Goal: Task Accomplishment & Management: Use online tool/utility

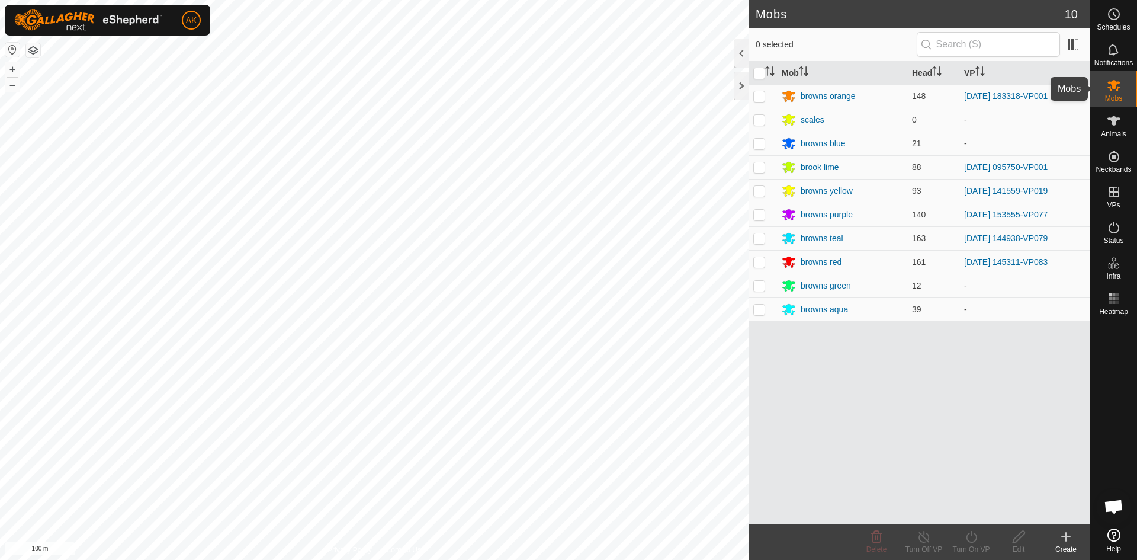
click at [1111, 98] on span "Mobs" at bounding box center [1113, 98] width 17 height 7
drag, startPoint x: 761, startPoint y: 264, endPoint x: 838, endPoint y: 383, distance: 141.0
click at [762, 264] on p-checkbox at bounding box center [760, 261] width 12 height 9
checkbox input "true"
click at [972, 535] on icon at bounding box center [971, 537] width 15 height 14
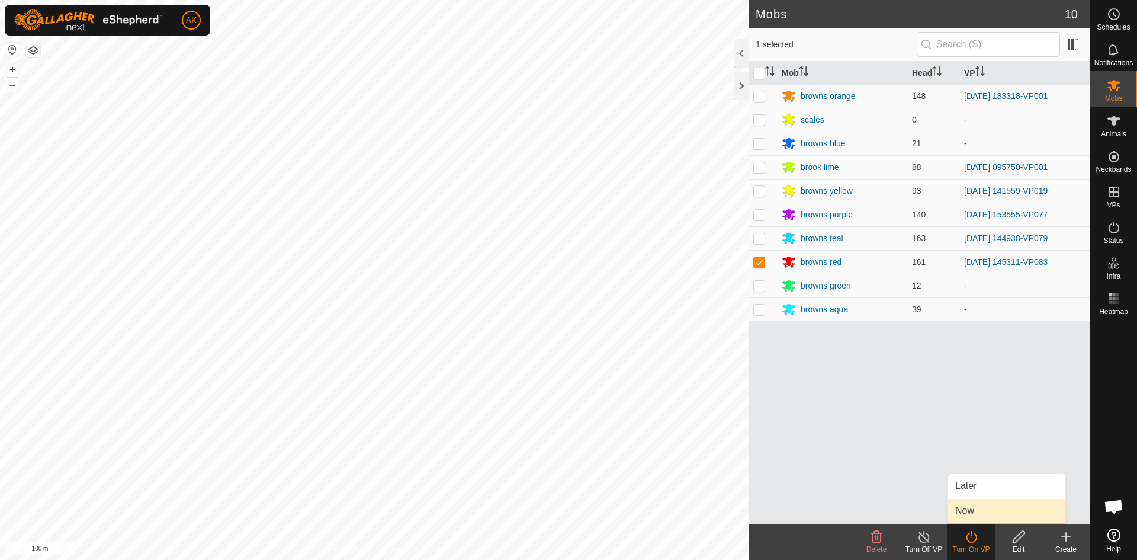
click at [959, 515] on link "Now" at bounding box center [1006, 511] width 117 height 24
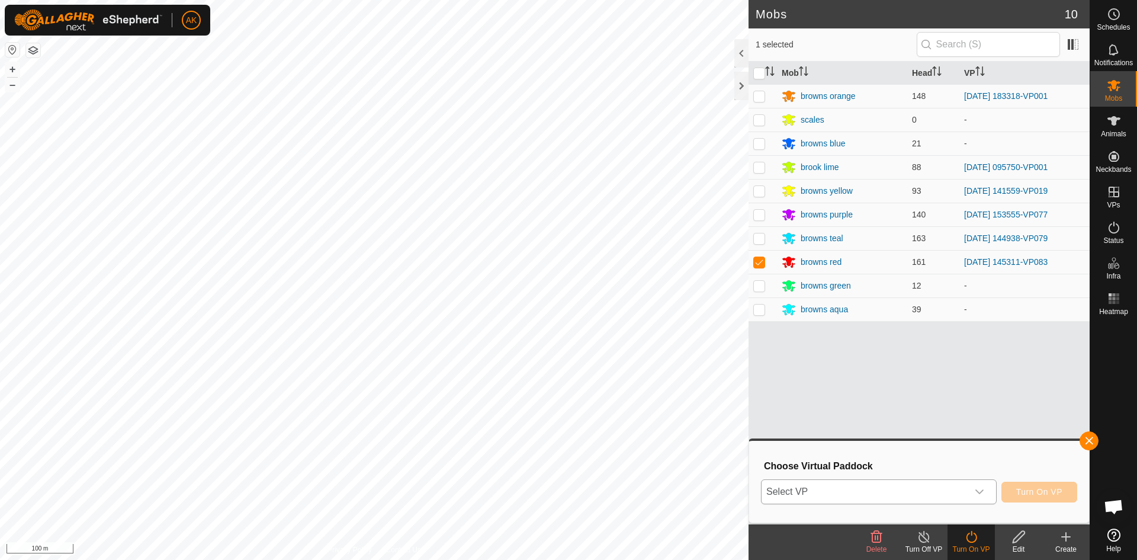
click at [991, 492] on div "dropdown trigger" at bounding box center [980, 492] width 24 height 24
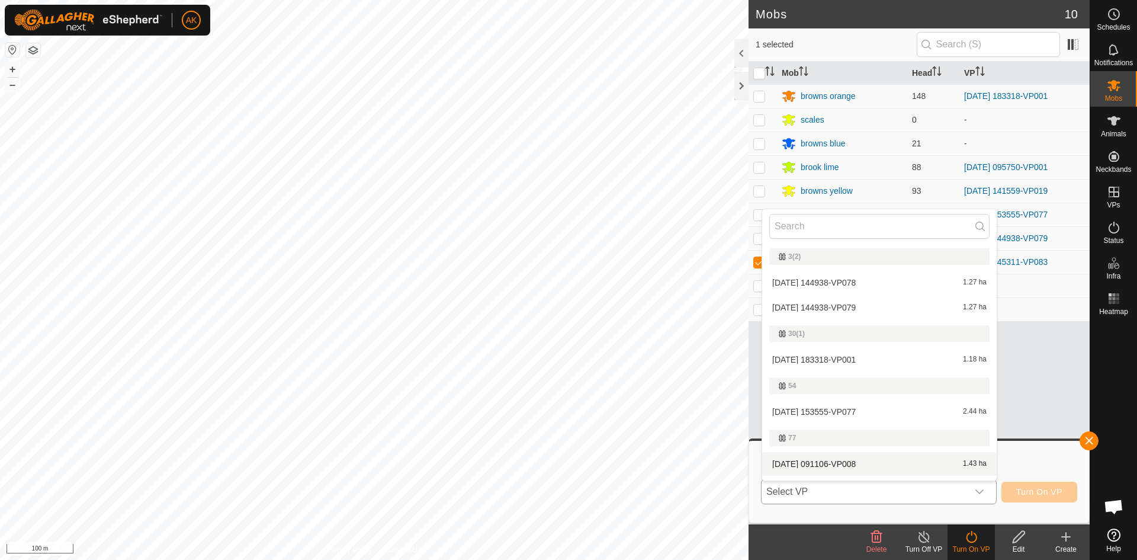
scroll to position [201, 0]
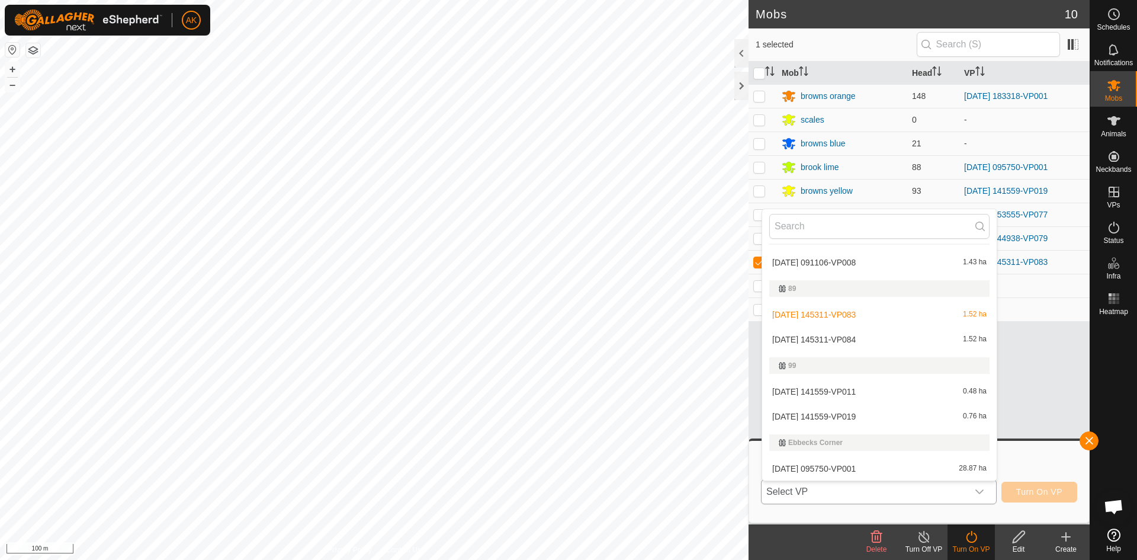
click at [847, 335] on li "2025-09-06 145311-VP084 1.52 ha" at bounding box center [879, 340] width 235 height 24
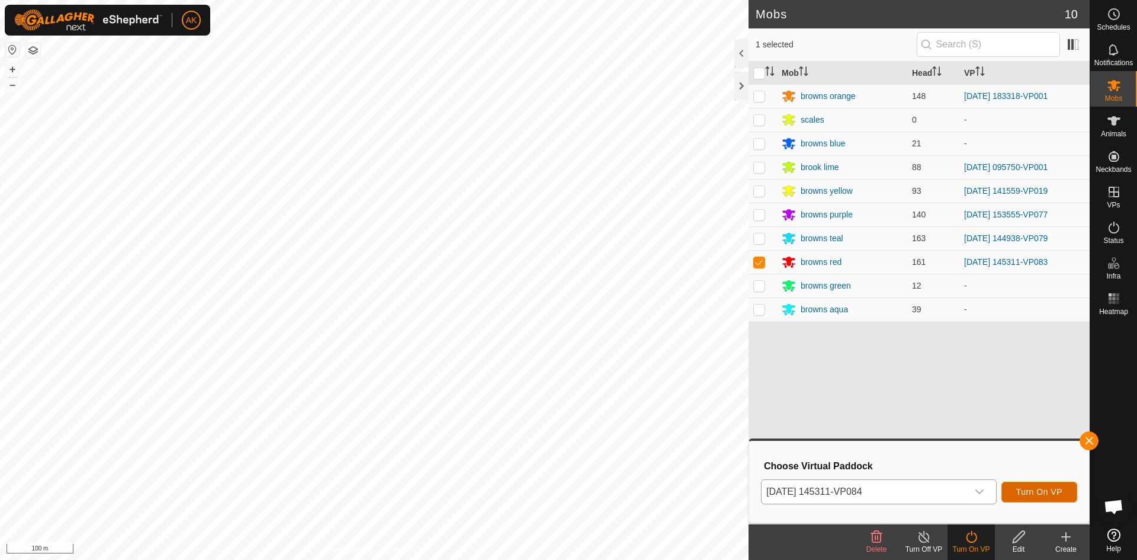
click at [1047, 495] on span "Turn On VP" at bounding box center [1040, 491] width 46 height 9
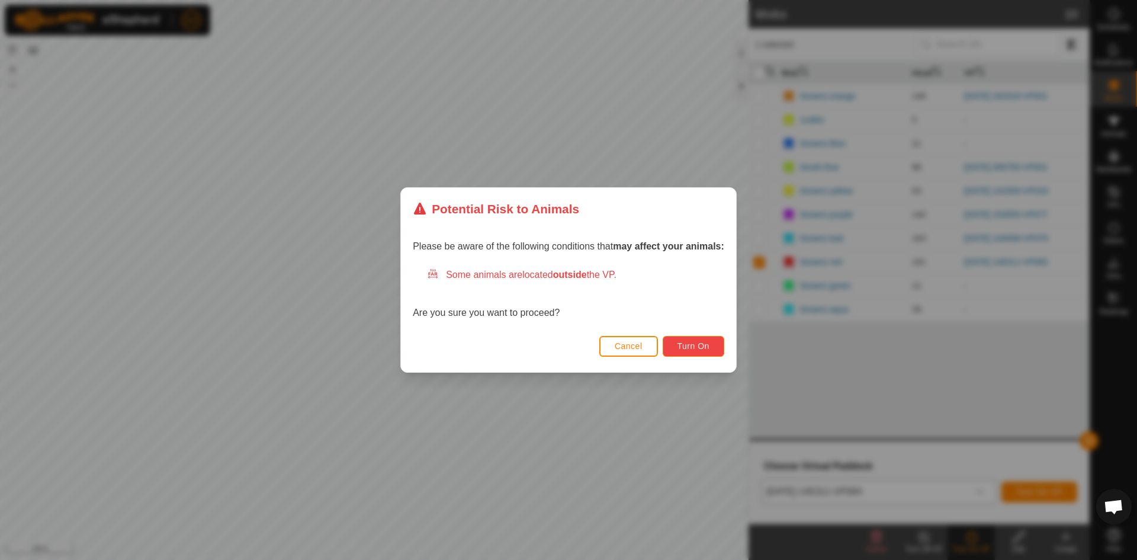
click at [696, 341] on span "Turn On" at bounding box center [694, 345] width 32 height 9
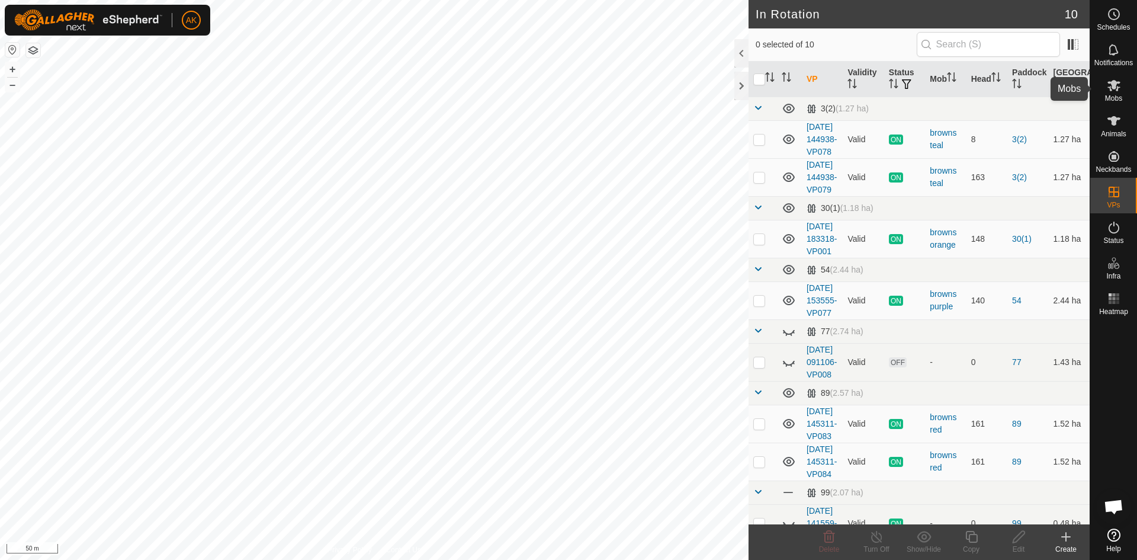
click at [1110, 91] on icon at bounding box center [1114, 85] width 13 height 11
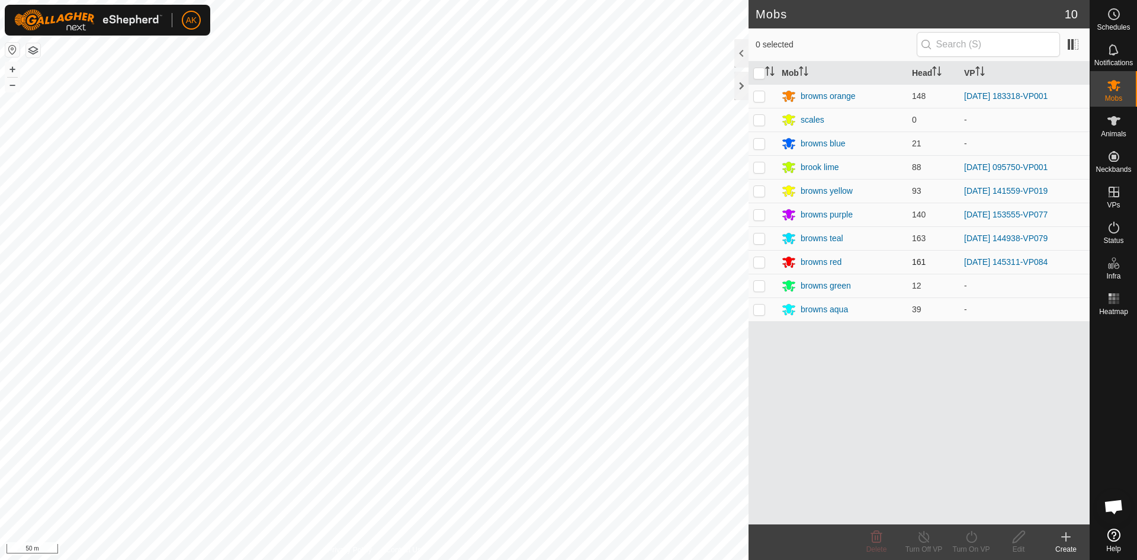
click at [758, 260] on p-checkbox at bounding box center [760, 261] width 12 height 9
checkbox input "true"
click at [922, 530] on icon at bounding box center [924, 537] width 15 height 14
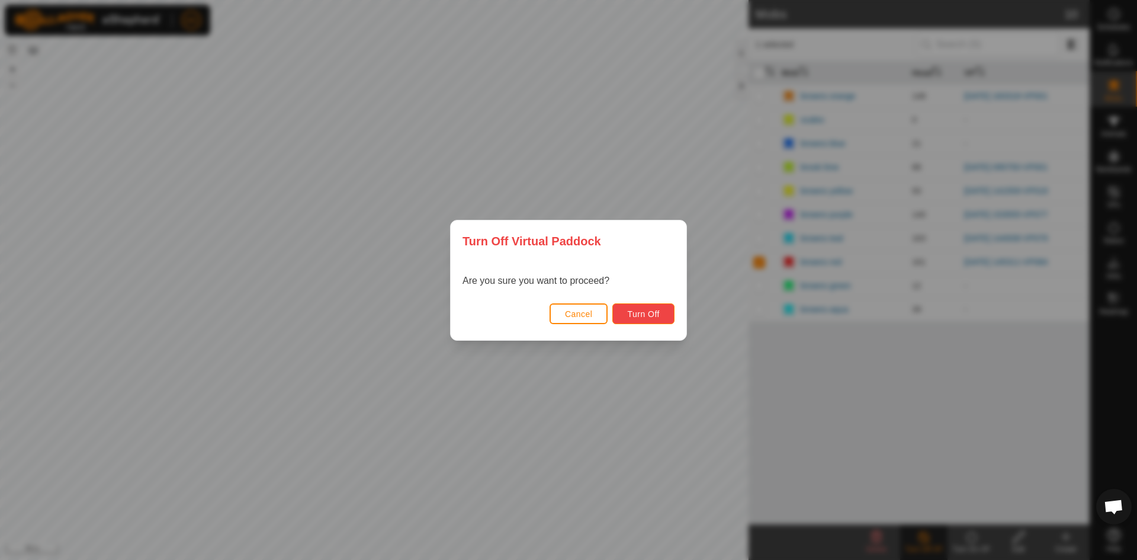
click at [673, 323] on button "Turn Off" at bounding box center [644, 313] width 62 height 21
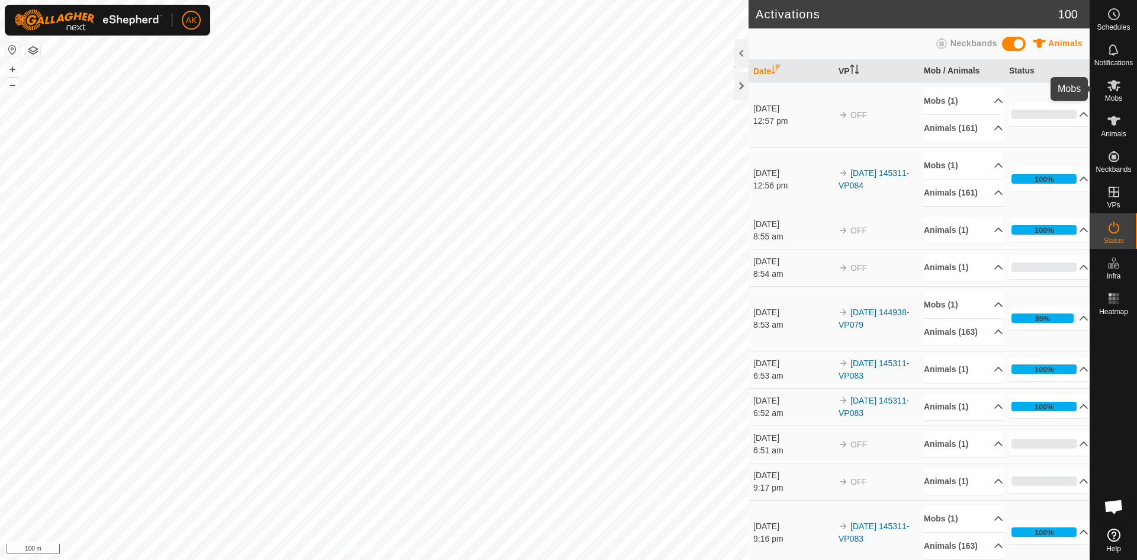
click at [1110, 91] on icon at bounding box center [1114, 85] width 14 height 14
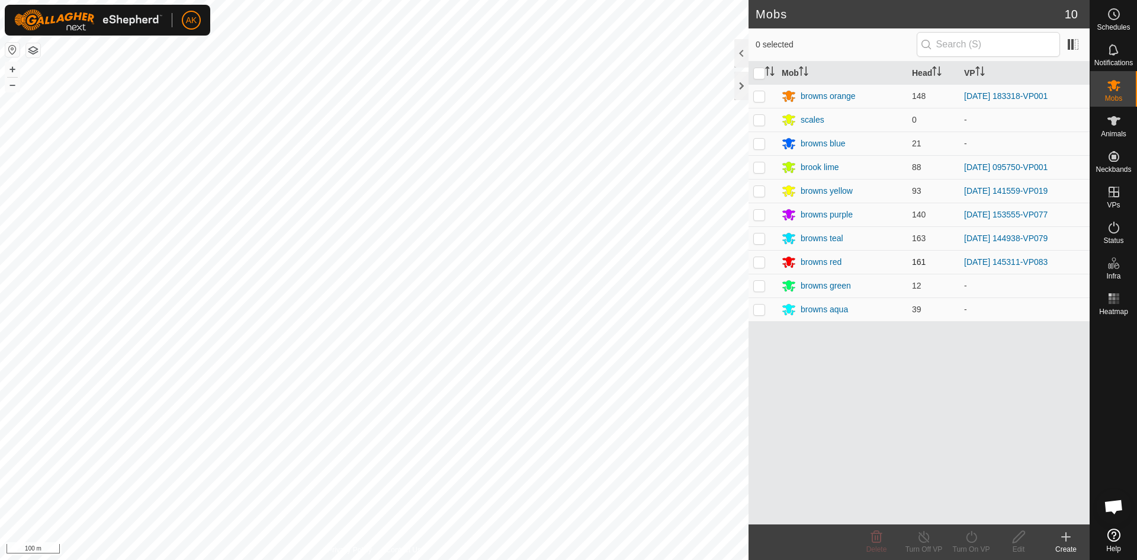
click at [757, 259] on p-checkbox at bounding box center [760, 261] width 12 height 9
checkbox input "true"
drag, startPoint x: 926, startPoint y: 535, endPoint x: 916, endPoint y: 517, distance: 20.9
click at [926, 534] on icon at bounding box center [924, 537] width 15 height 14
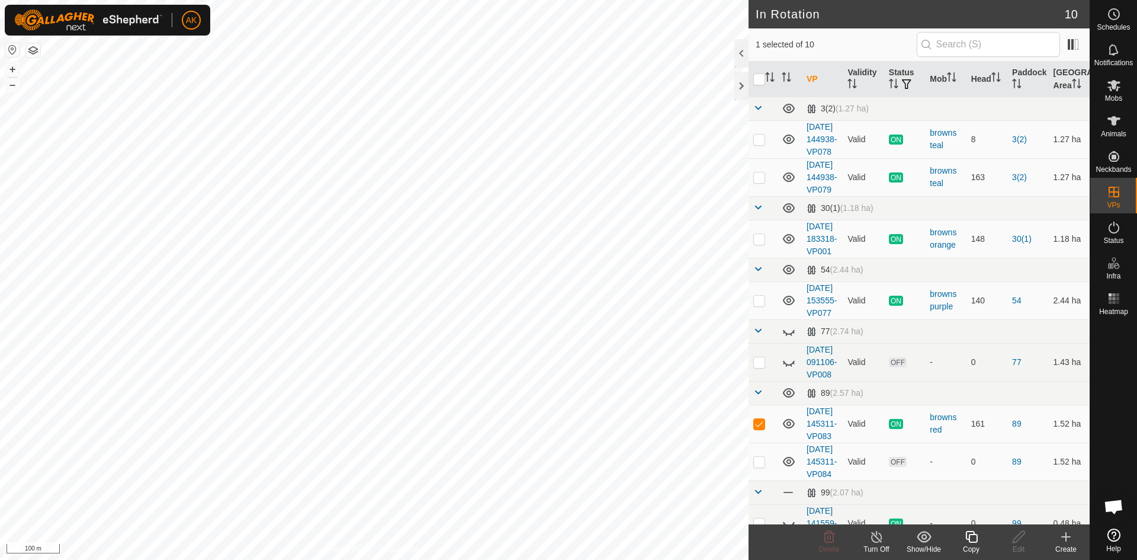
click at [879, 537] on icon at bounding box center [877, 537] width 15 height 14
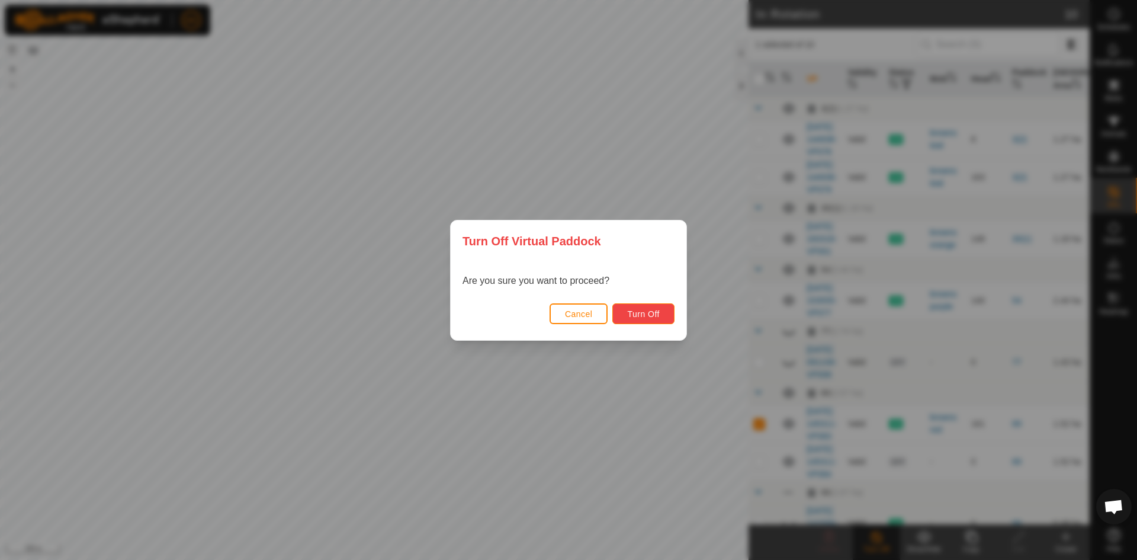
click at [632, 313] on span "Turn Off" at bounding box center [643, 313] width 33 height 9
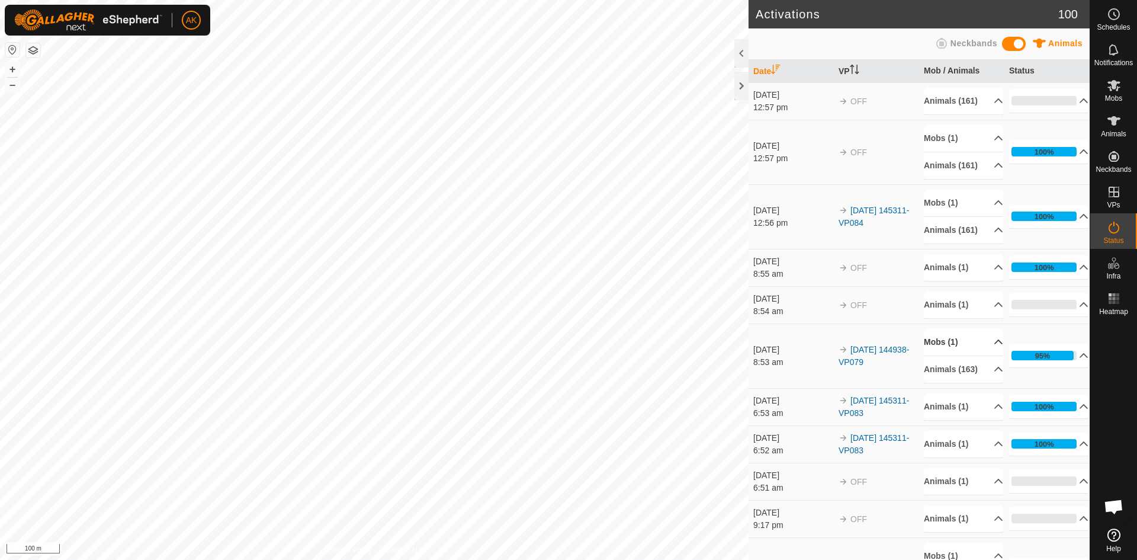
click at [927, 355] on p-accordion-header "Mobs (1)" at bounding box center [963, 342] width 79 height 27
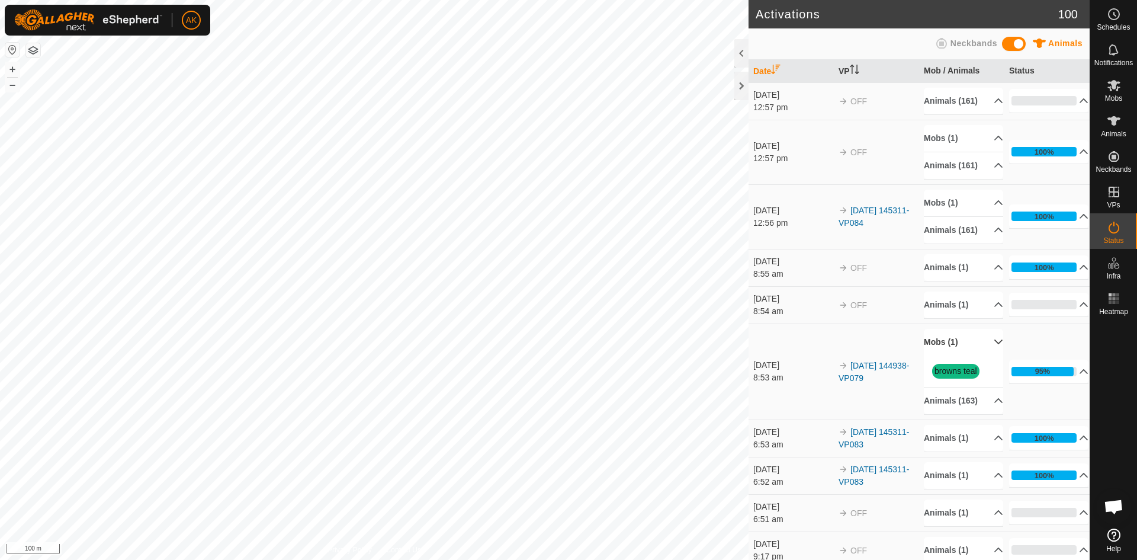
click at [927, 355] on p-accordion-header "Mobs (1)" at bounding box center [963, 342] width 79 height 27
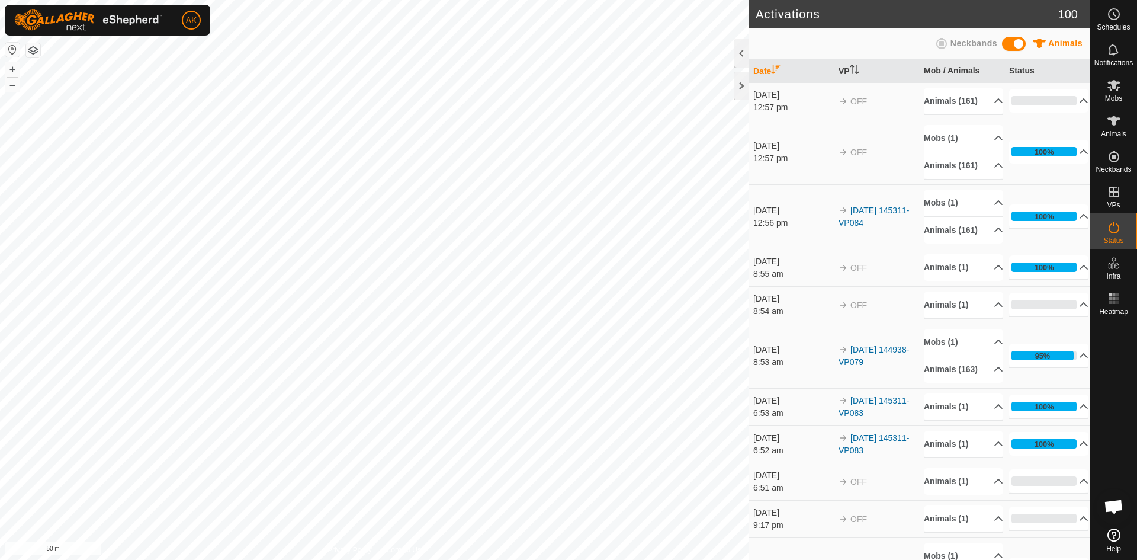
click at [29, 45] on button "button" at bounding box center [33, 50] width 14 height 14
click at [30, 52] on button "button" at bounding box center [33, 50] width 14 height 14
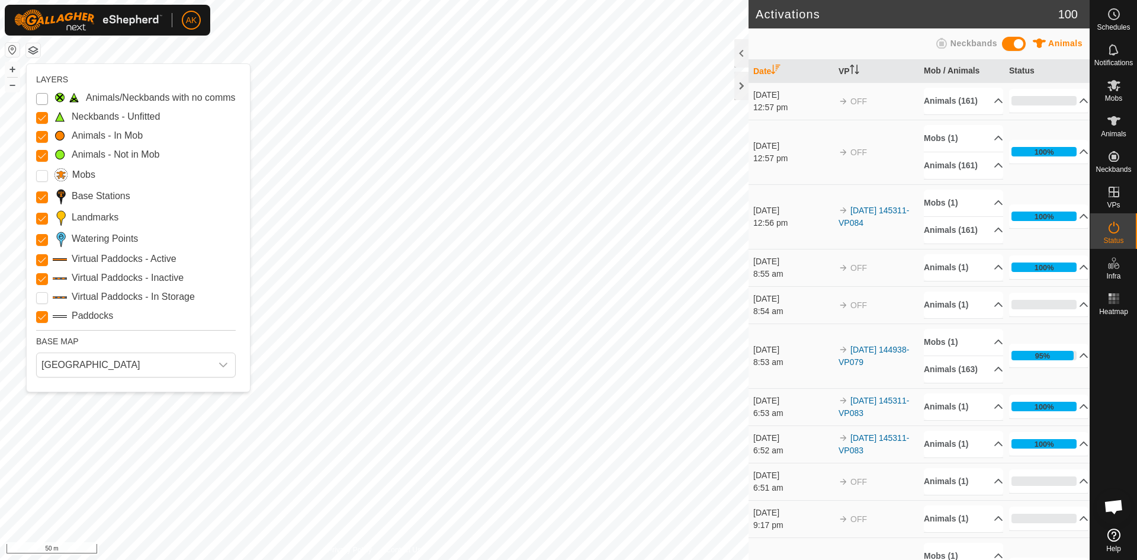
click at [41, 98] on Issue "Animals/Neckbands with no comms" at bounding box center [42, 99] width 12 height 12
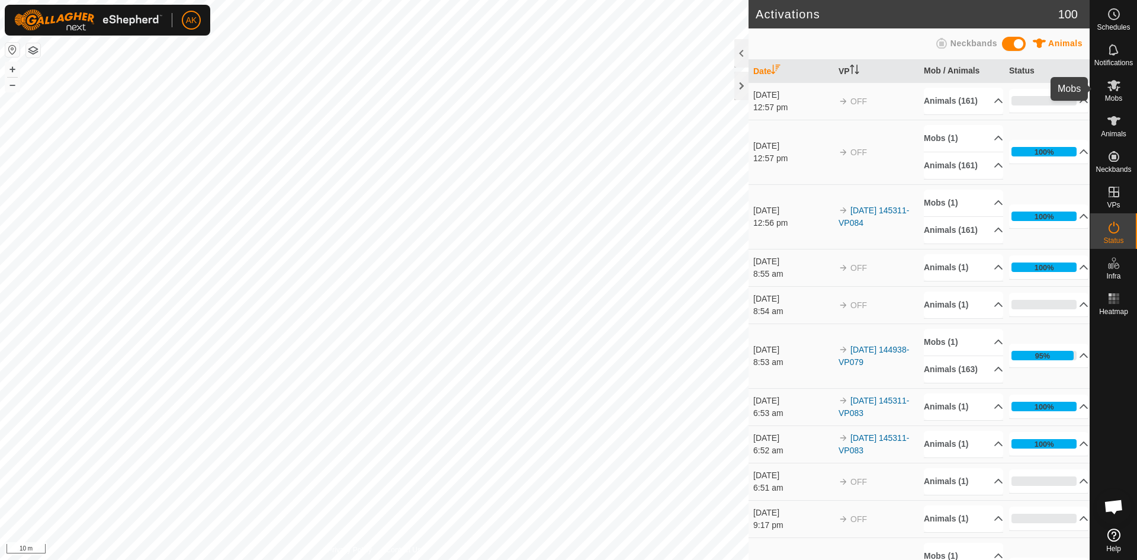
click at [1105, 82] on es-mob-svg-icon at bounding box center [1114, 85] width 21 height 19
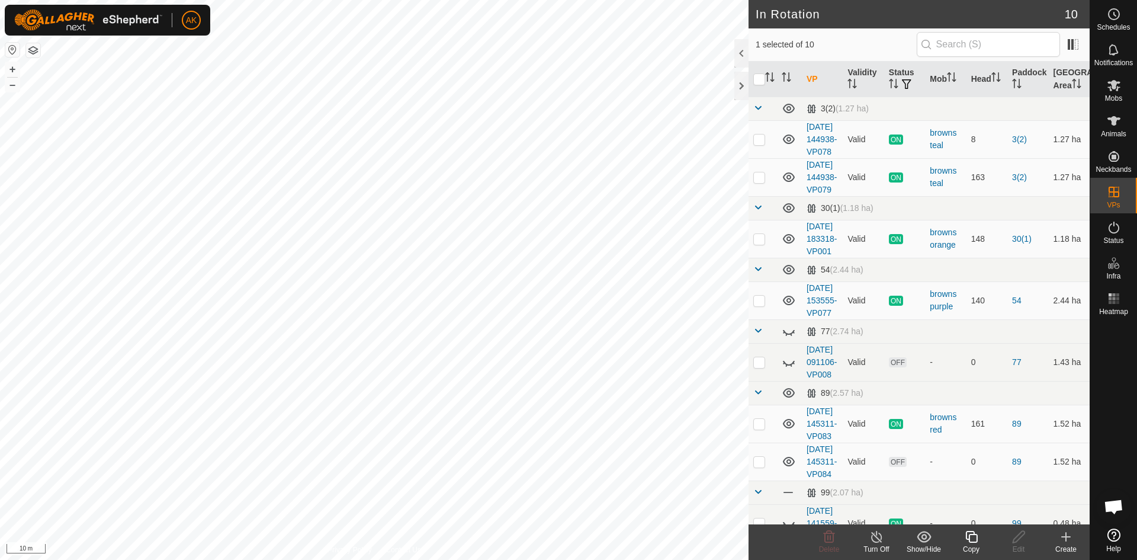
click at [972, 537] on icon at bounding box center [971, 537] width 15 height 14
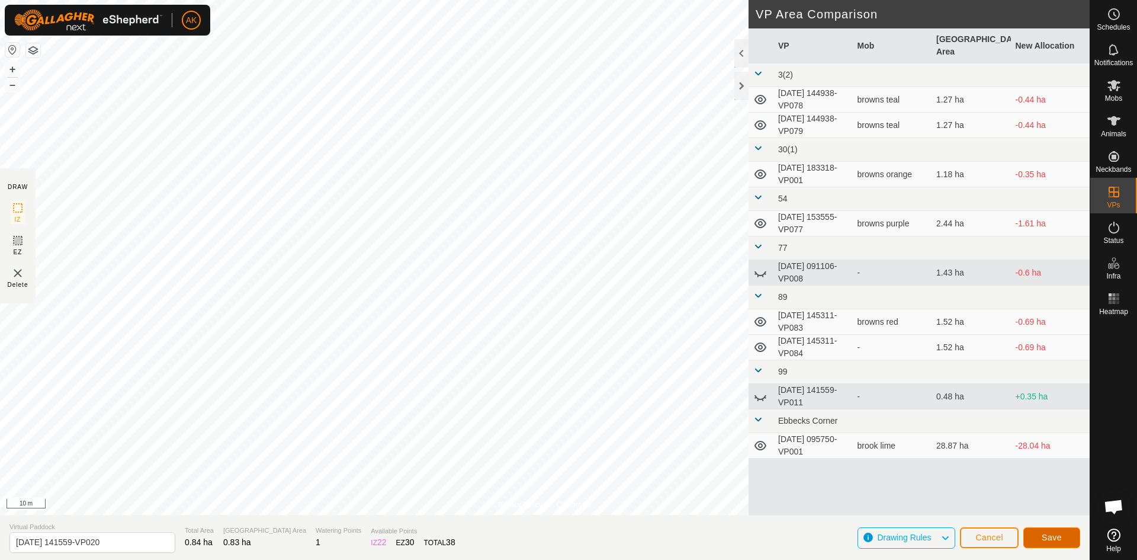
click at [1050, 540] on span "Save" at bounding box center [1052, 537] width 20 height 9
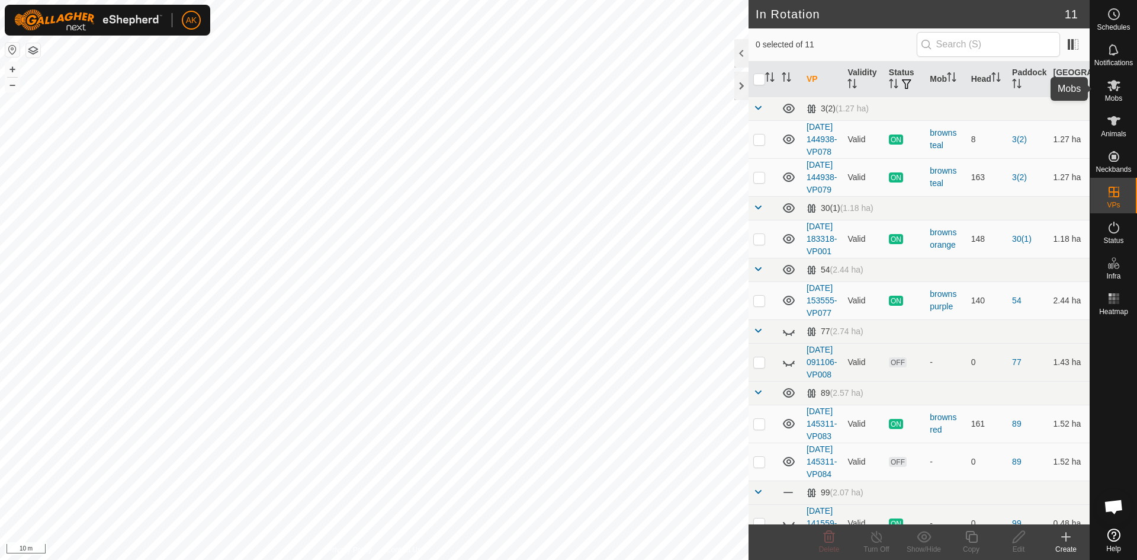
click at [1109, 78] on es-mob-svg-icon at bounding box center [1114, 85] width 21 height 19
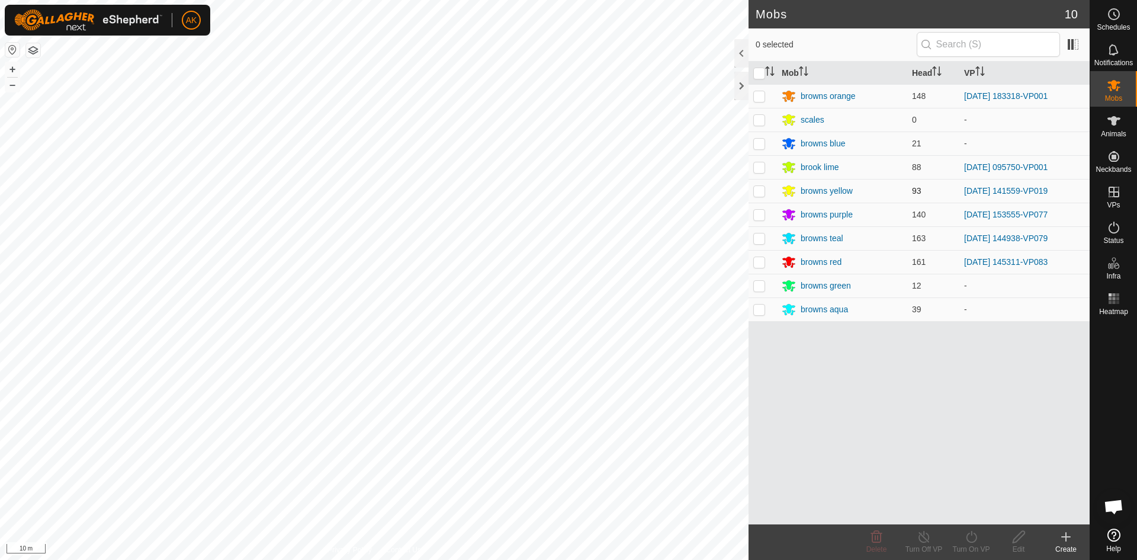
click at [758, 192] on p-checkbox at bounding box center [760, 190] width 12 height 9
checkbox input "true"
click at [970, 536] on icon at bounding box center [971, 537] width 15 height 14
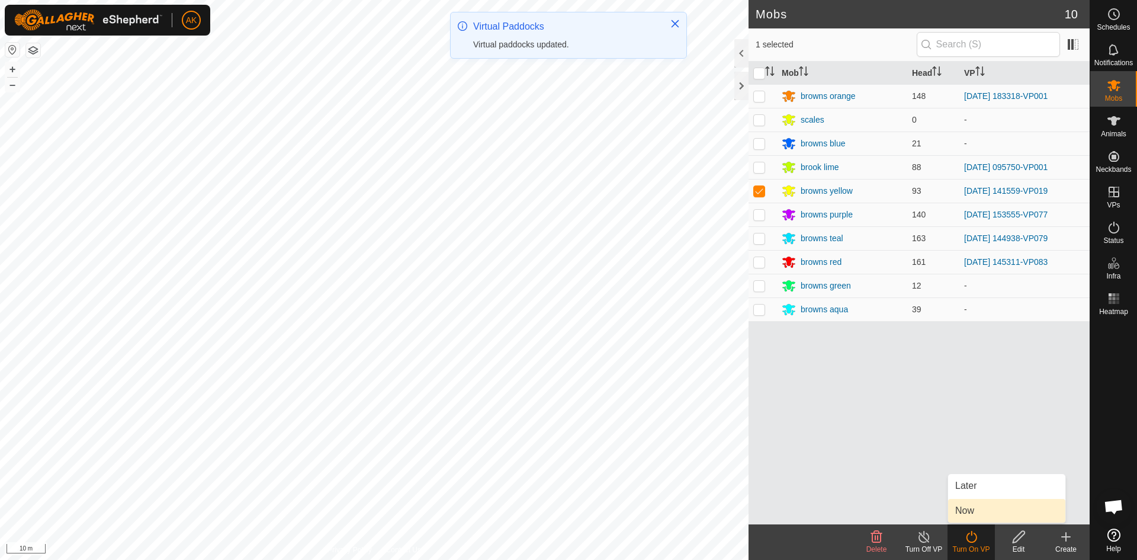
click at [964, 509] on link "Now" at bounding box center [1006, 511] width 117 height 24
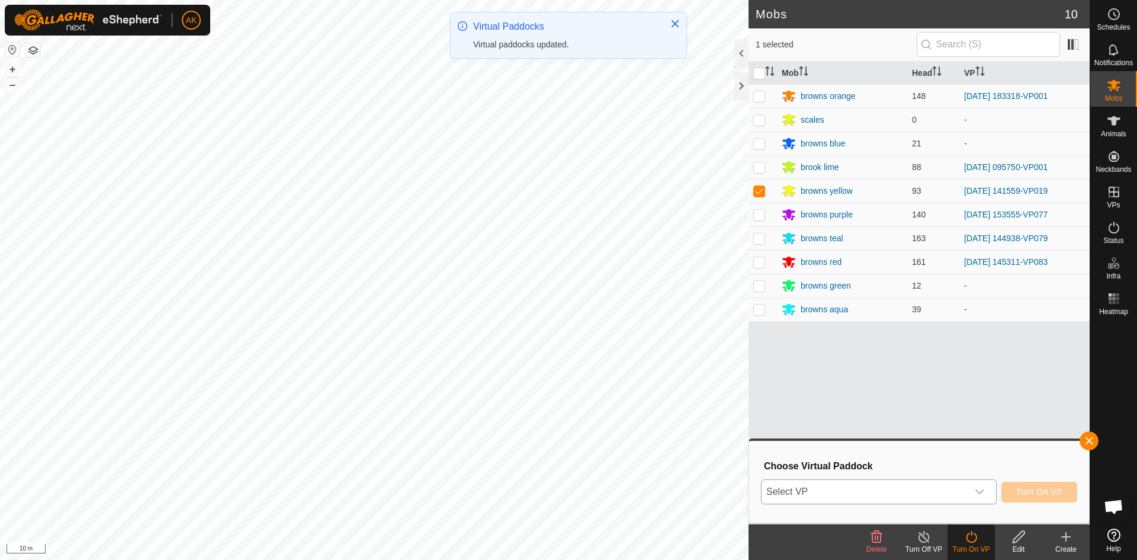
click at [981, 488] on icon "dropdown trigger" at bounding box center [979, 491] width 9 height 9
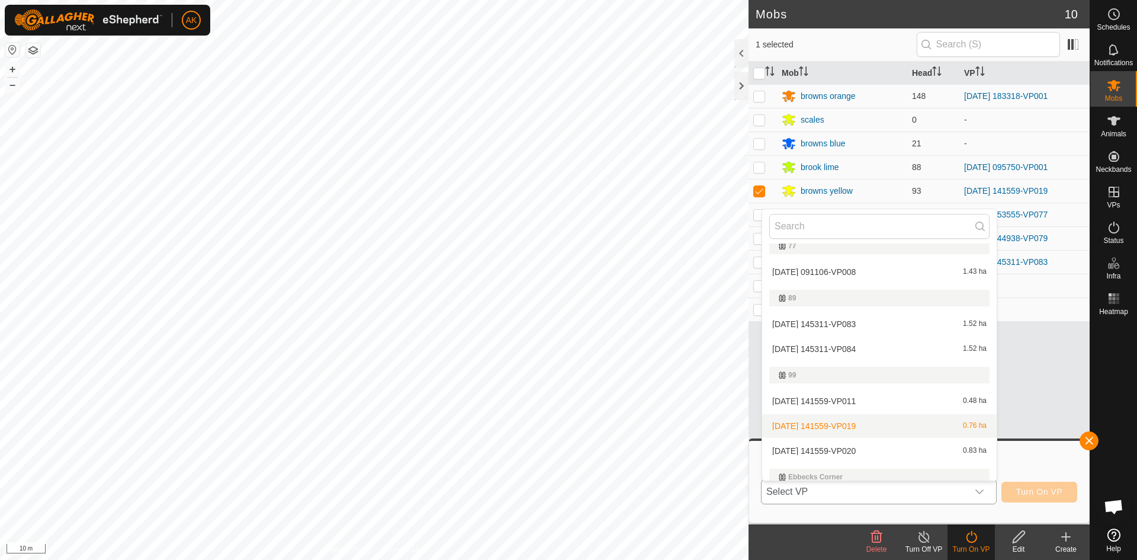
scroll to position [226, 0]
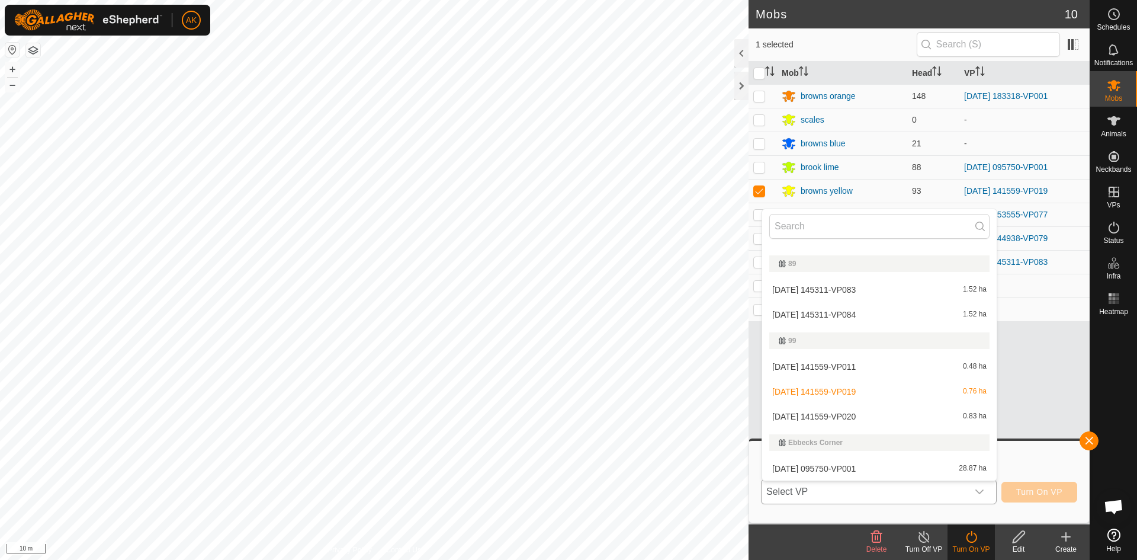
click at [844, 416] on li "2025-09-27 141559-VP020 0.83 ha" at bounding box center [879, 417] width 235 height 24
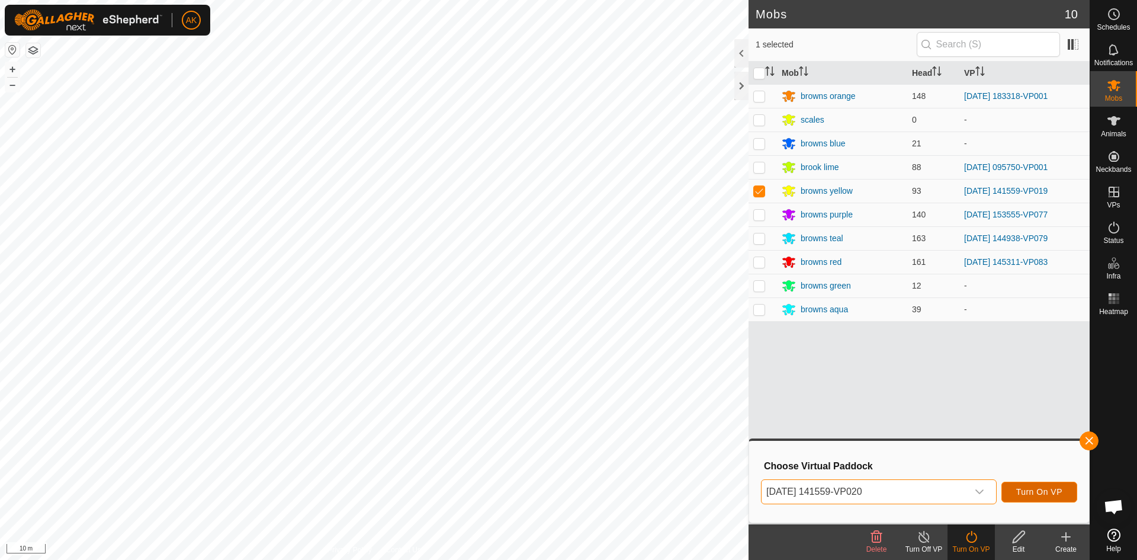
click at [1017, 491] on span "Turn On VP" at bounding box center [1040, 491] width 46 height 9
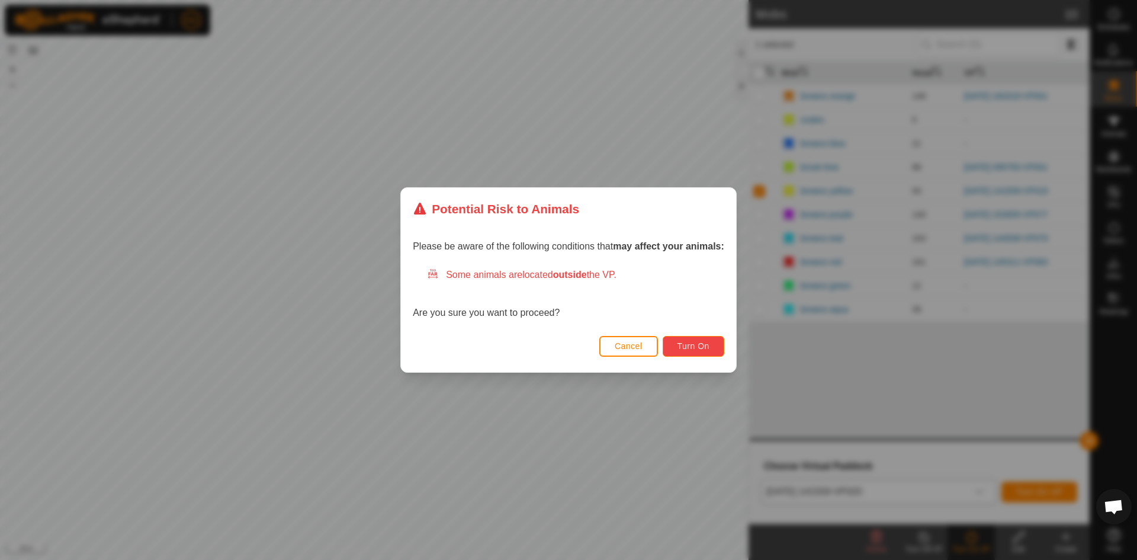
click at [678, 347] on button "Turn On" at bounding box center [694, 346] width 62 height 21
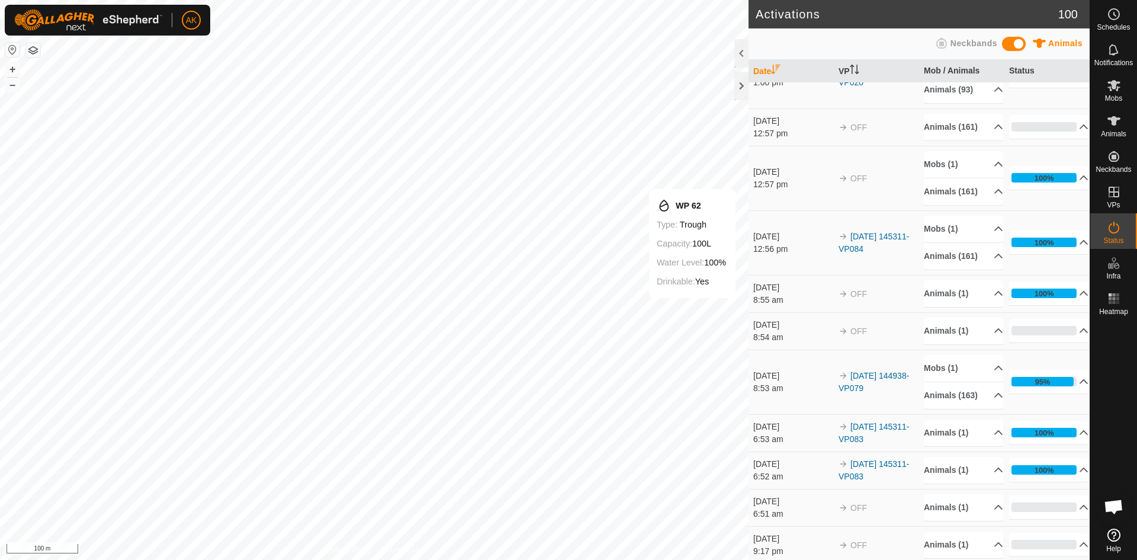
scroll to position [59, 0]
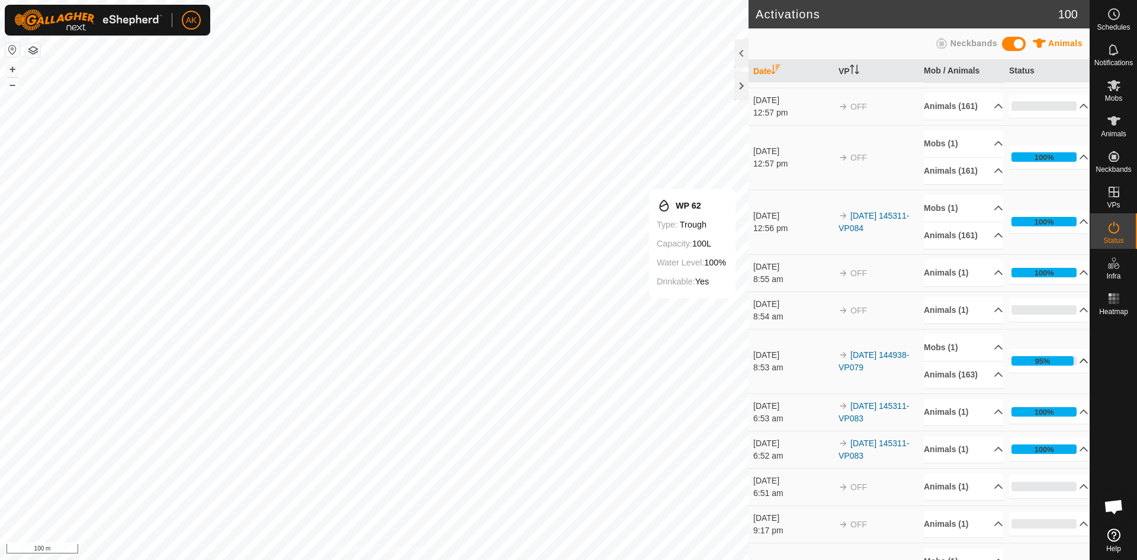
click at [1070, 373] on p-accordion-header "95%" at bounding box center [1049, 361] width 79 height 24
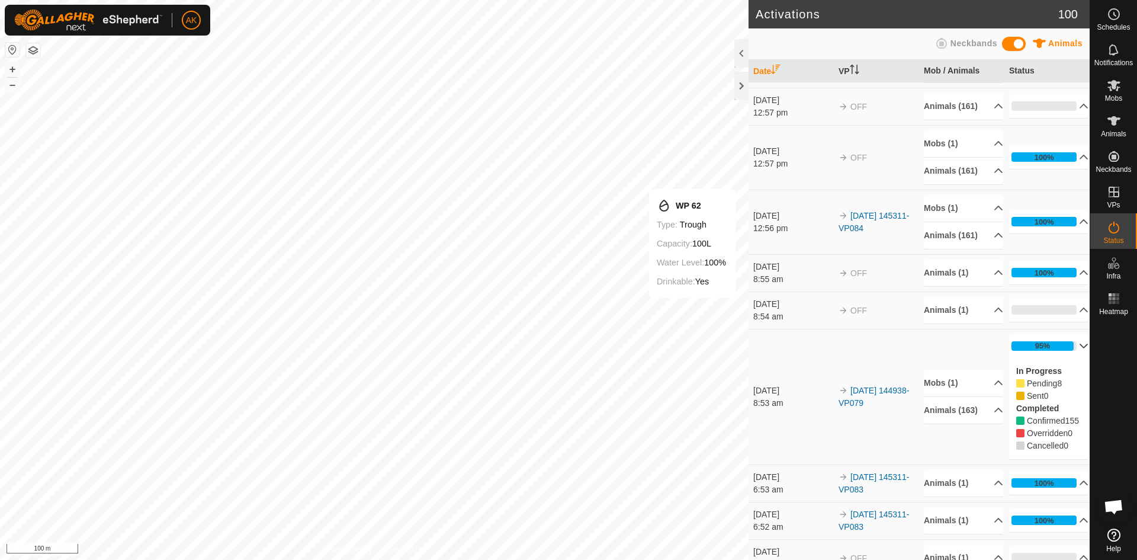
click at [1064, 358] on p-accordion-header "95%" at bounding box center [1049, 346] width 79 height 24
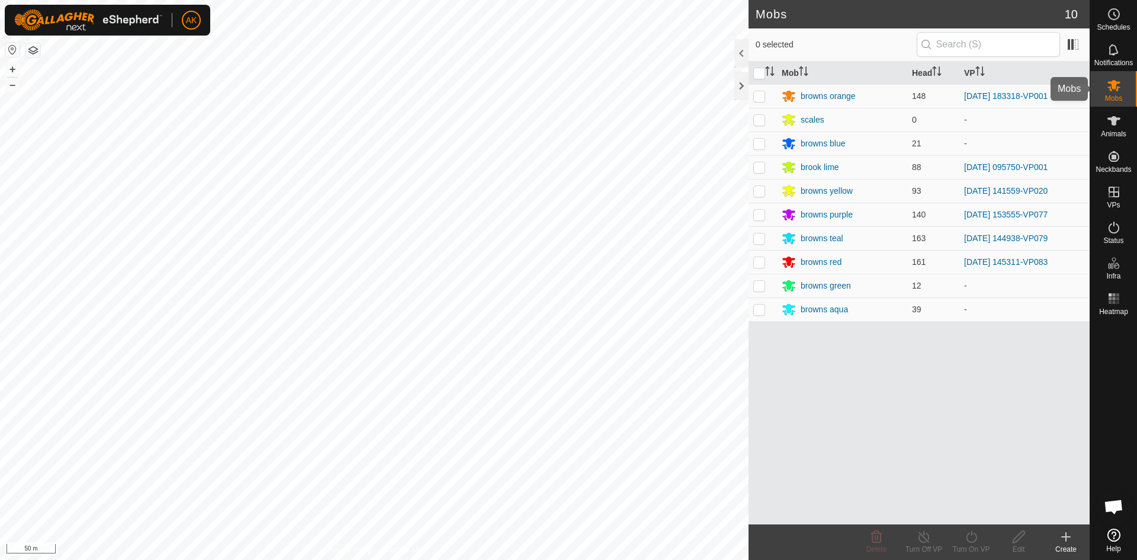
click at [1115, 95] on span "Mobs" at bounding box center [1113, 98] width 17 height 7
click at [760, 257] on p-tablecheckbox at bounding box center [760, 261] width 12 height 9
checkbox input "true"
click at [925, 546] on div "Turn Off VP" at bounding box center [924, 549] width 47 height 11
click at [1110, 224] on icon at bounding box center [1114, 227] width 14 height 14
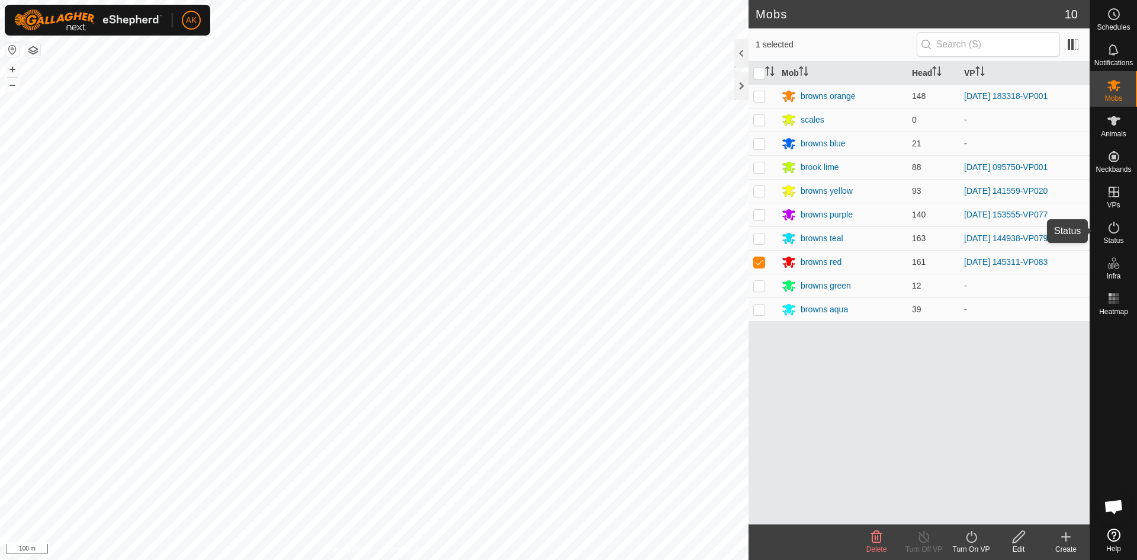
click at [1110, 226] on icon at bounding box center [1114, 228] width 11 height 12
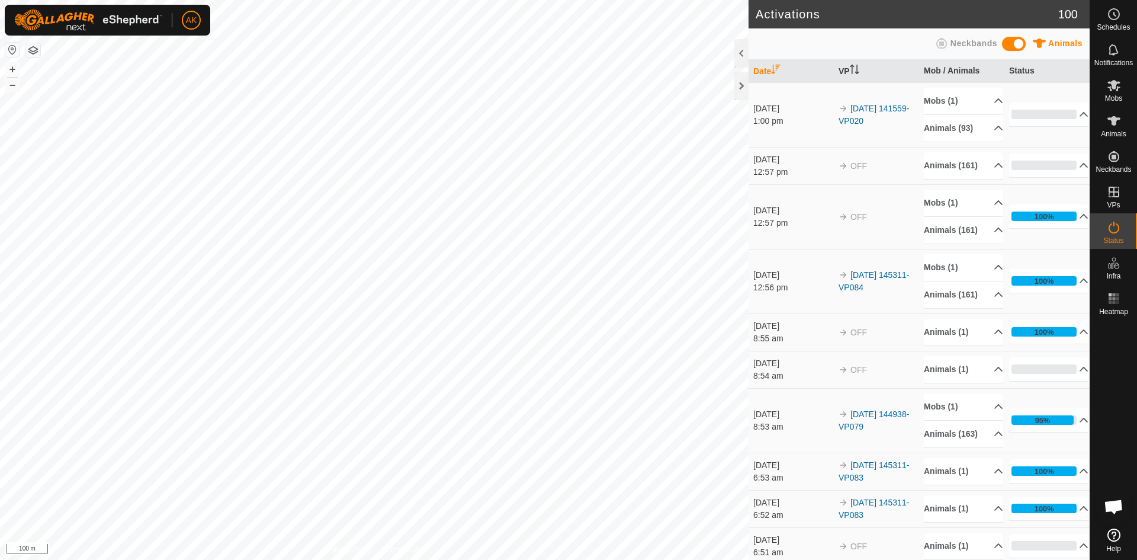
click at [1110, 226] on icon at bounding box center [1114, 228] width 11 height 12
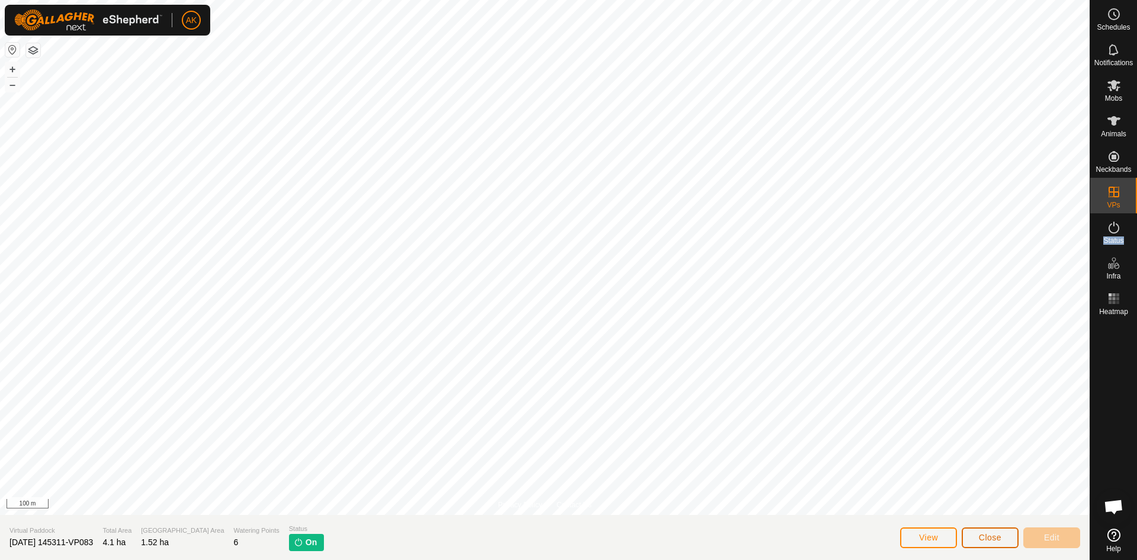
click at [1002, 544] on button "Close" at bounding box center [990, 537] width 57 height 21
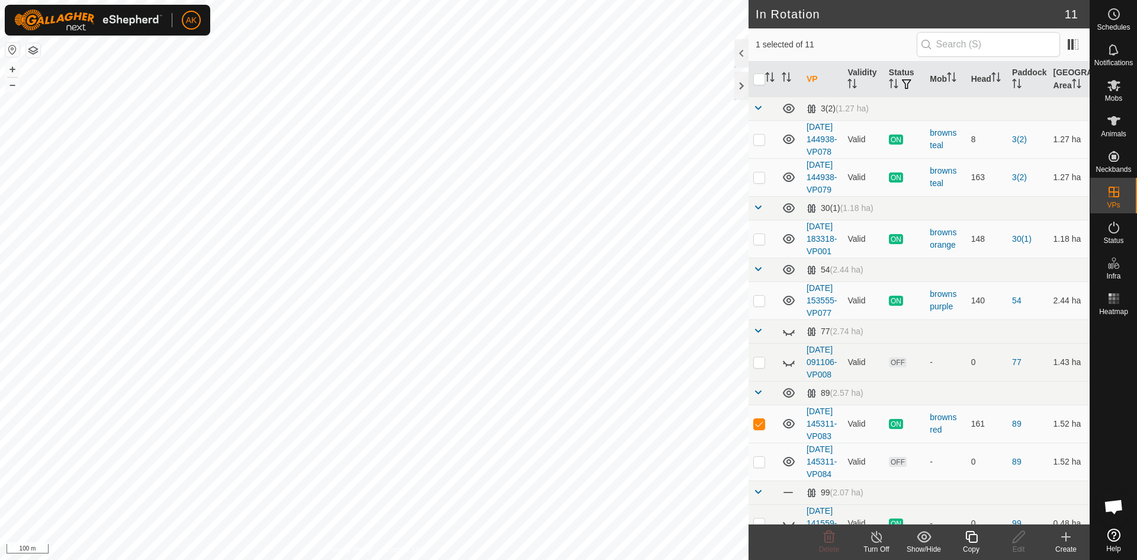
click at [880, 537] on icon at bounding box center [877, 537] width 15 height 14
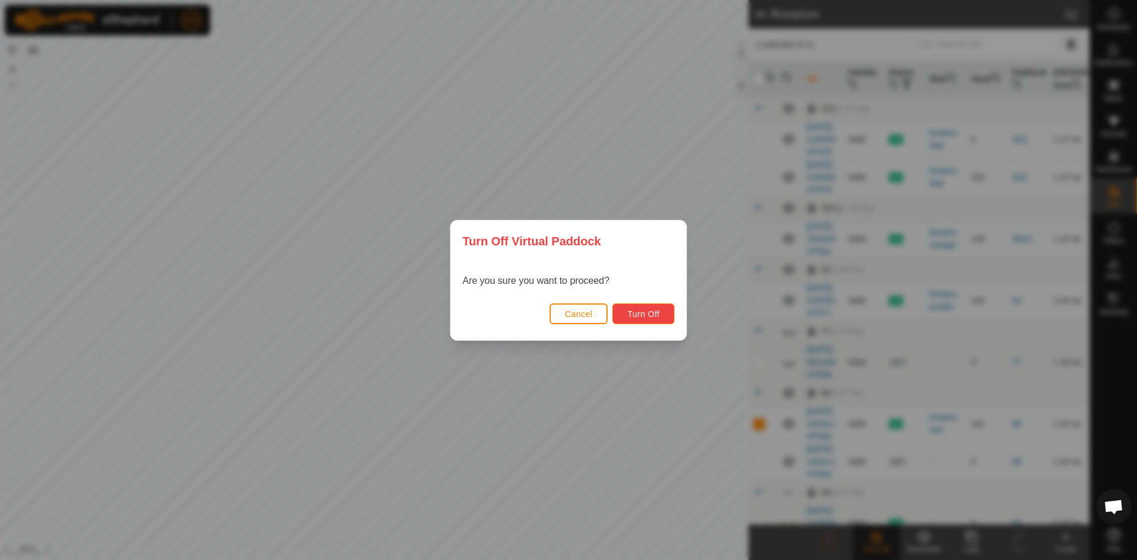
click at [639, 315] on span "Turn Off" at bounding box center [643, 313] width 33 height 9
